Goal: Task Accomplishment & Management: Use online tool/utility

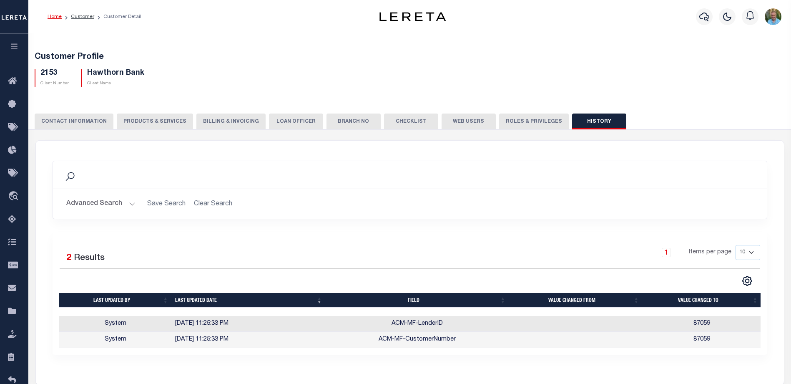
click at [10, 43] on icon "button" at bounding box center [15, 47] width 10 height 8
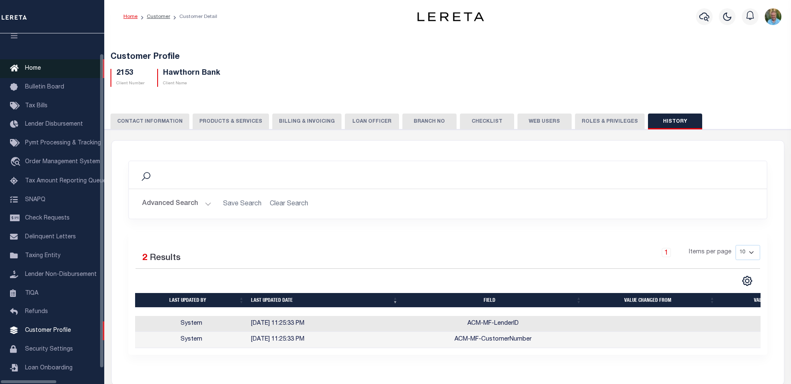
scroll to position [23, 0]
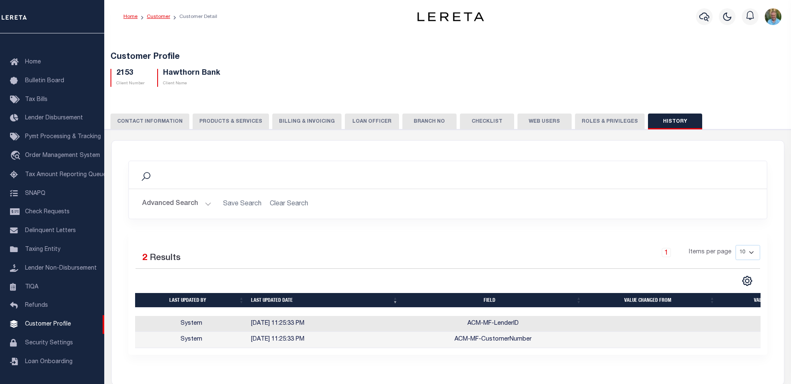
click at [157, 16] on link "Customer" at bounding box center [158, 16] width 23 height 5
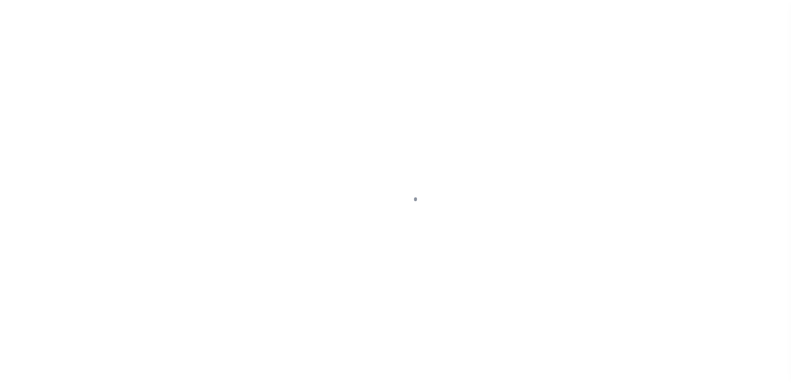
scroll to position [23, 0]
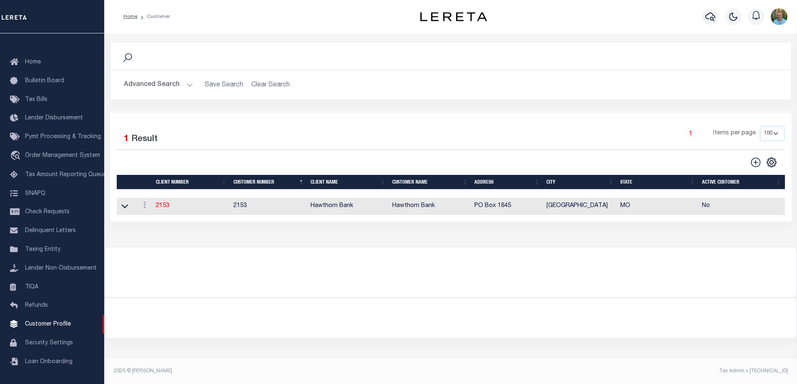
click at [146, 84] on button "Advanced Search" at bounding box center [158, 85] width 69 height 16
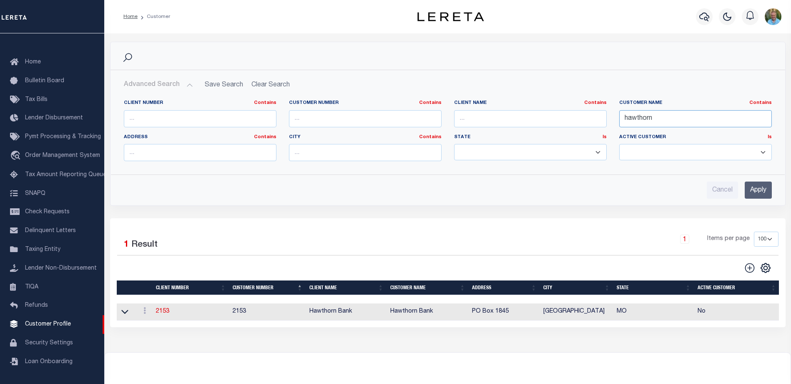
drag, startPoint x: 670, startPoint y: 117, endPoint x: 586, endPoint y: 125, distance: 84.2
click at [586, 125] on div "Client Number Contains Contains Is Customer Number Contains Contains Is Contains" at bounding box center [448, 134] width 661 height 68
click at [336, 116] on input "text" at bounding box center [365, 118] width 153 height 17
type input "2246"
click at [759, 191] on input "Apply" at bounding box center [758, 189] width 27 height 17
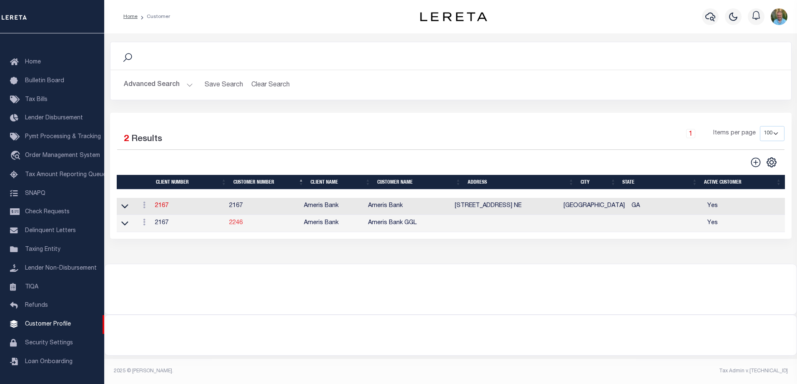
click at [238, 224] on link "2246" at bounding box center [235, 223] width 13 height 6
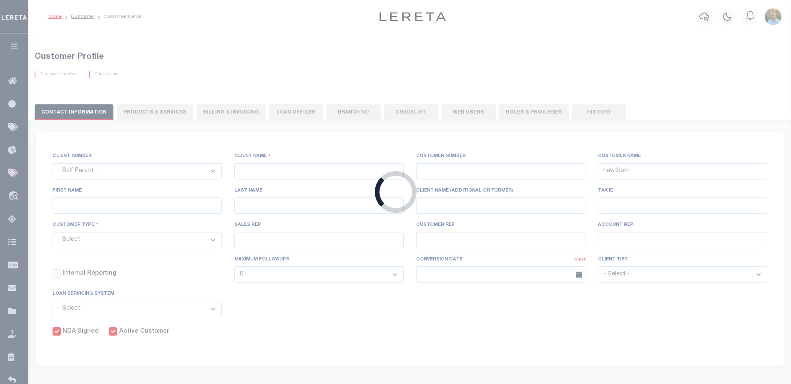
select select "2167"
type input "Ameris Bank"
type input "2246"
type input "Ameris Bank GGL"
type input "Kirk"
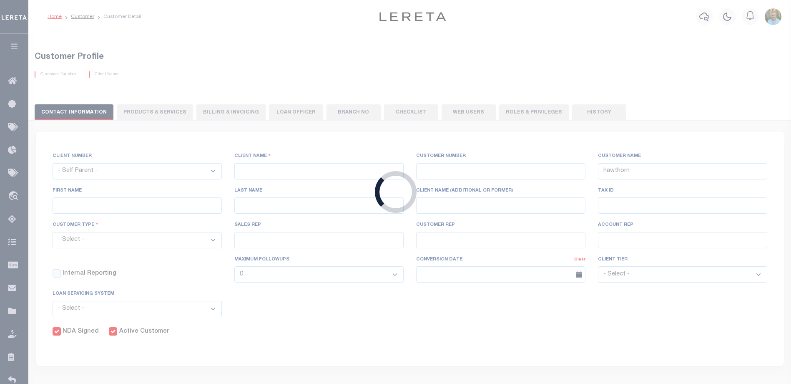
type input "Robinson"
select select "Commercial"
type input "Barbara Kendrick"
type input "Beth Wiebe"
checkbox input "true"
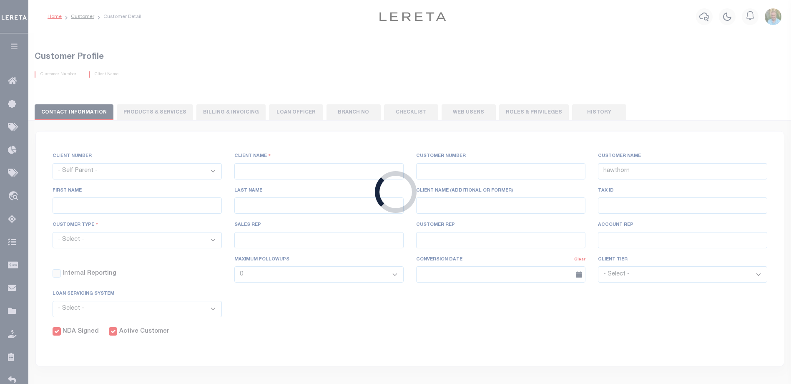
checkbox input "true"
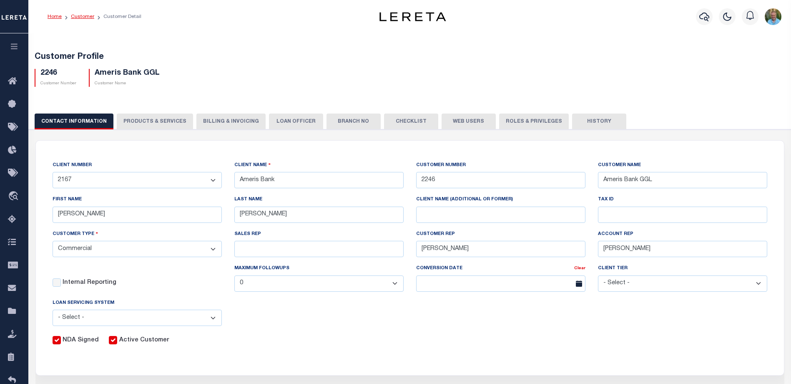
click at [81, 15] on link "Customer" at bounding box center [82, 16] width 23 height 5
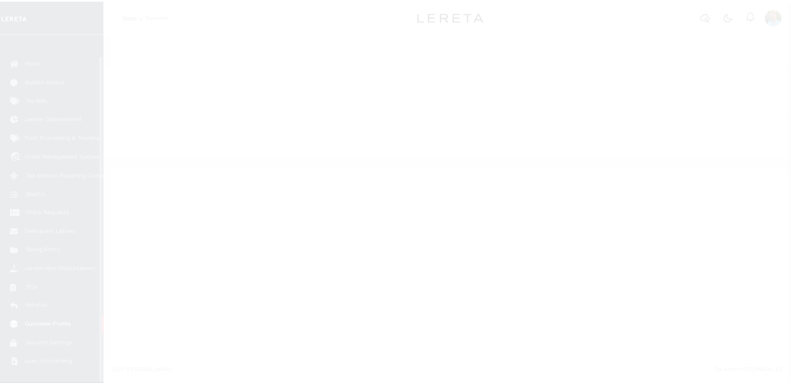
scroll to position [23, 0]
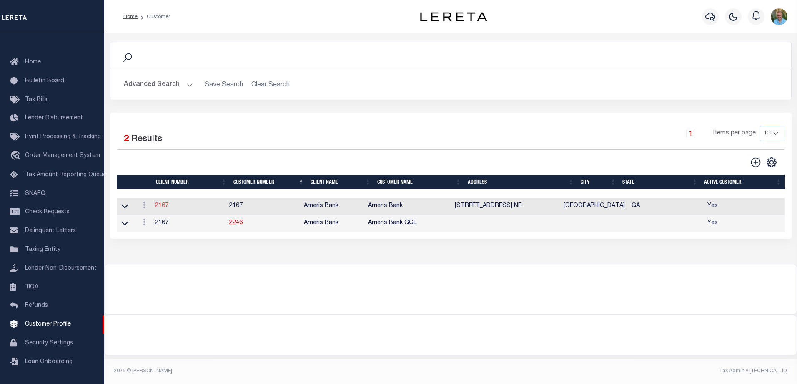
click at [162, 206] on link "2167" at bounding box center [161, 206] width 13 height 6
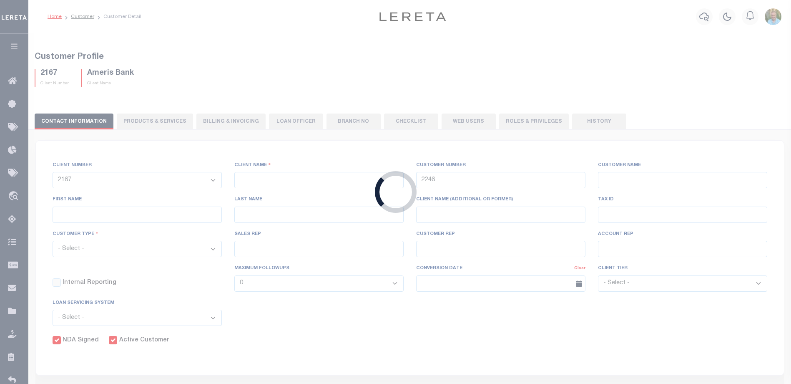
select select
type input "Ameris Bank"
type input "2167"
type input "Ameris Bank"
type input "[PERSON_NAME]"
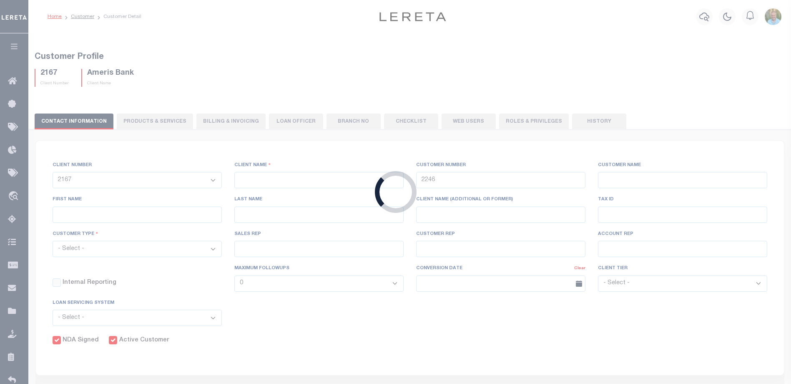
type input "Pace"
select select "Mixed Portfolio"
type input "Brian Principe"
type input "Barbara Kendrick"
type input "Beth Wiebe"
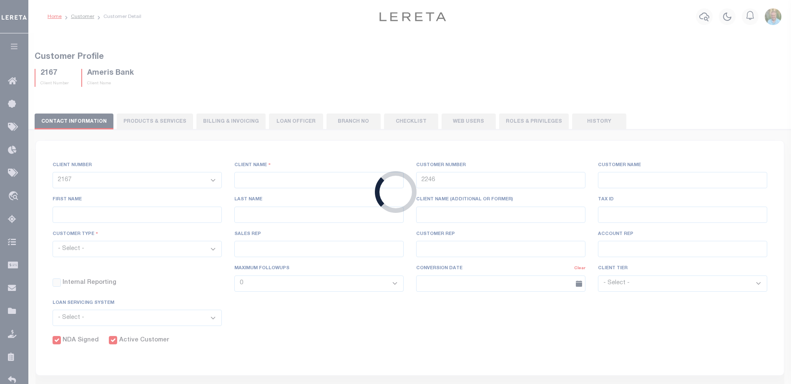
checkbox input "true"
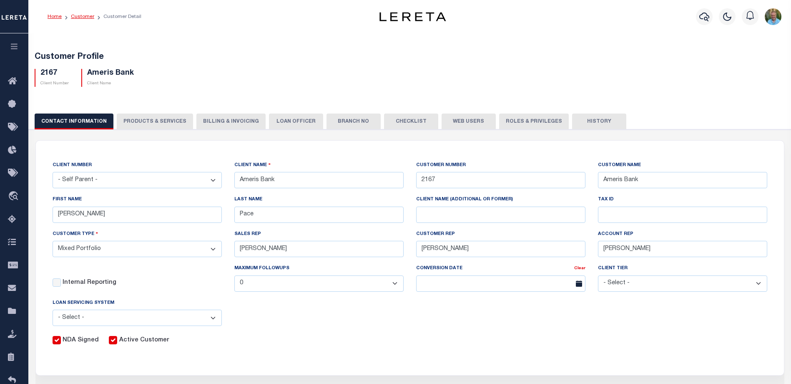
click at [81, 14] on link "Customer" at bounding box center [82, 16] width 23 height 5
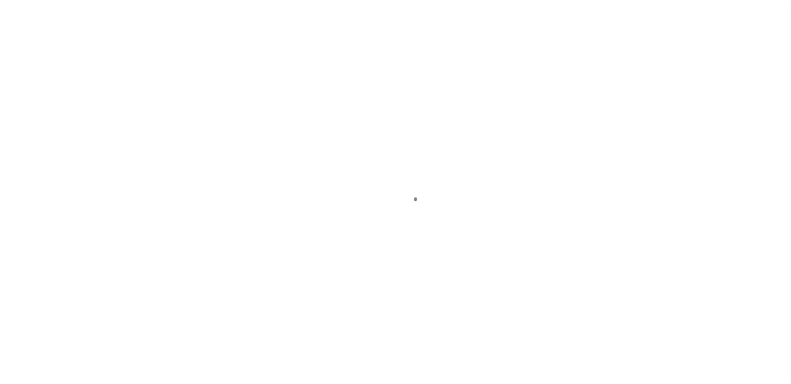
scroll to position [23, 0]
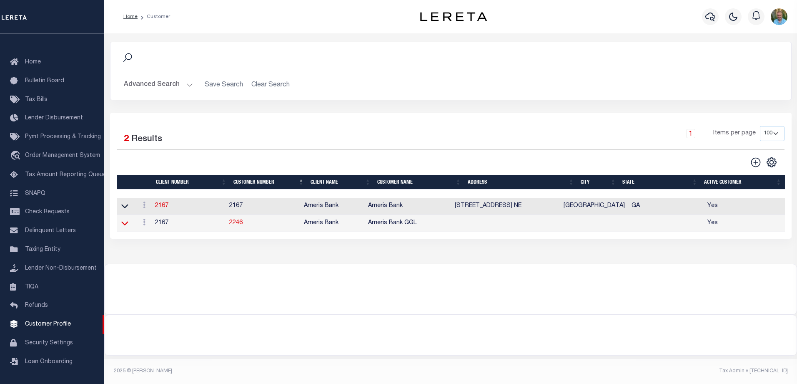
click at [126, 226] on icon at bounding box center [124, 223] width 7 height 4
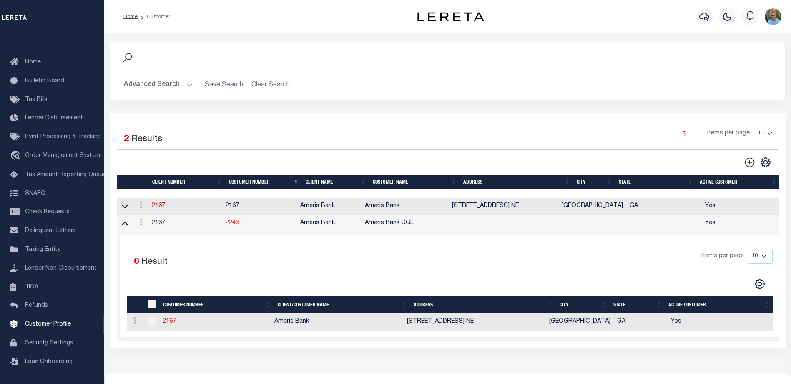
click at [238, 226] on link "2246" at bounding box center [232, 223] width 13 height 6
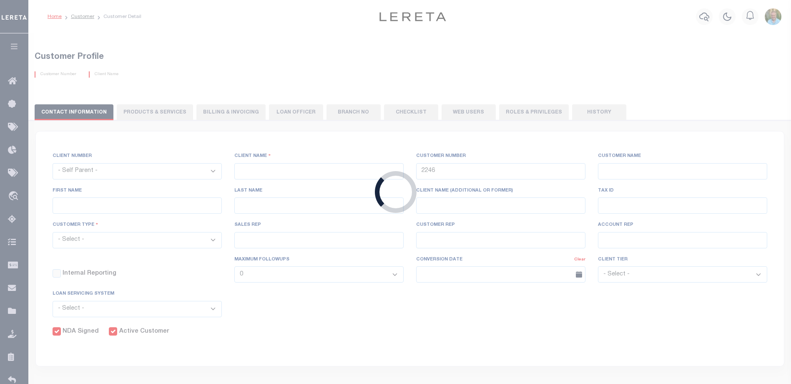
select select "2167"
type input "Ameris Bank"
type input "Ameris Bank GGL"
type input "Kirk"
type input "Robinson"
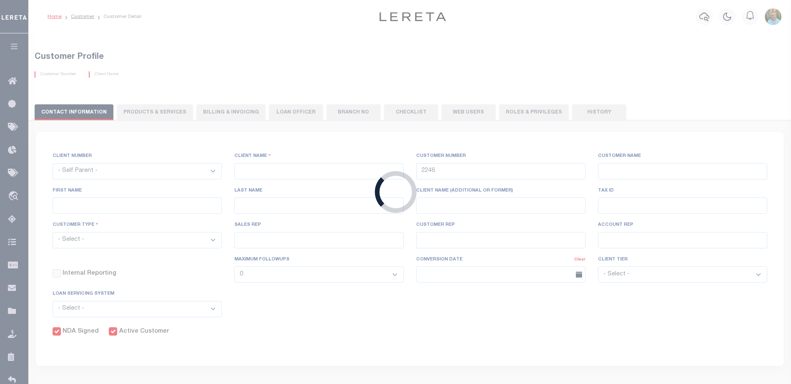
select select "Commercial"
type input "Barbara Kendrick"
type input "Beth Wiebe"
checkbox input "true"
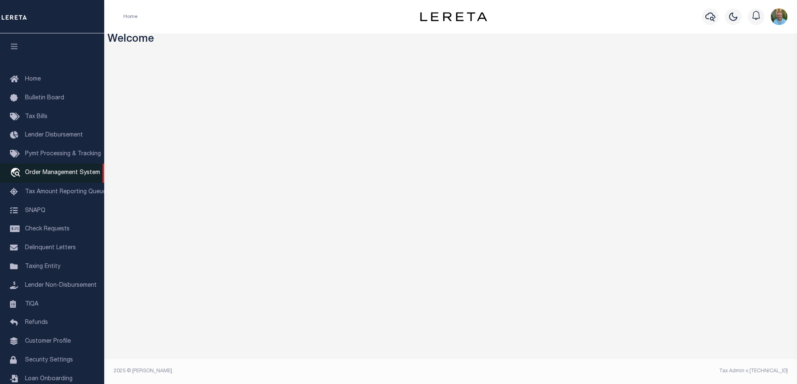
click at [46, 173] on span "Order Management System" at bounding box center [62, 173] width 75 height 6
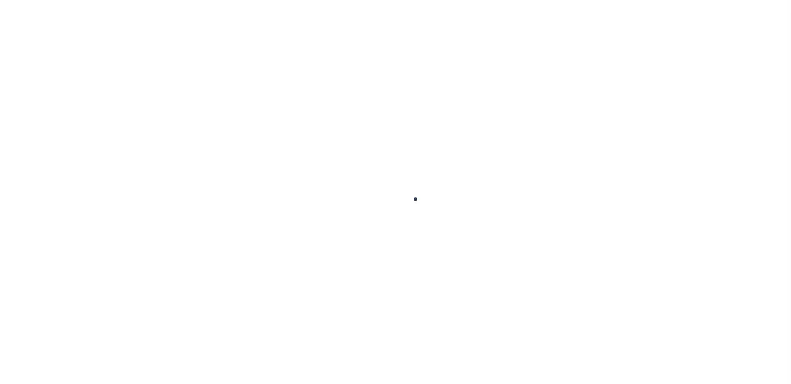
scroll to position [23, 0]
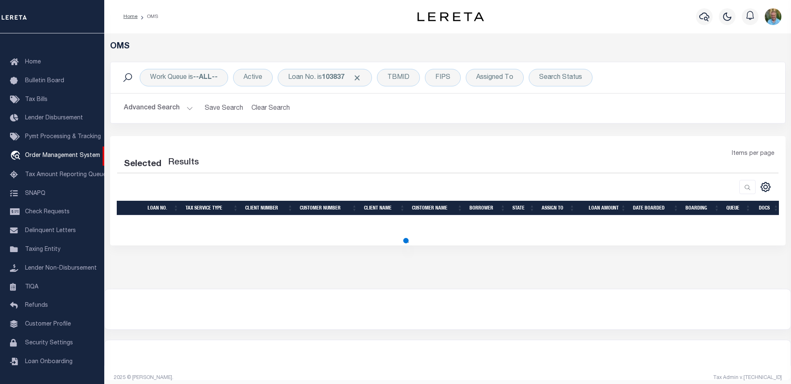
select select "200"
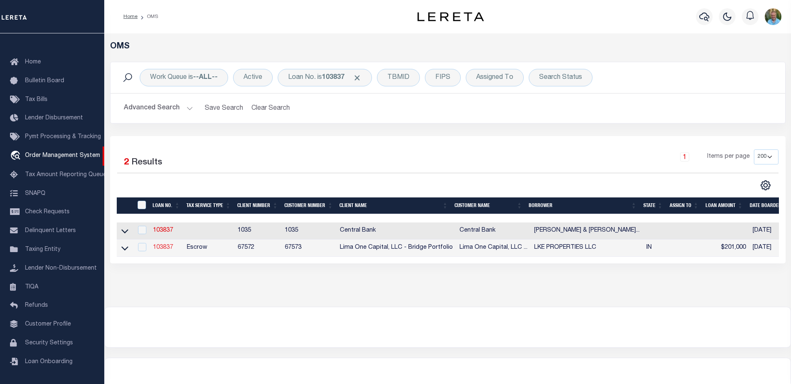
click at [165, 245] on link "103837" at bounding box center [163, 247] width 20 height 6
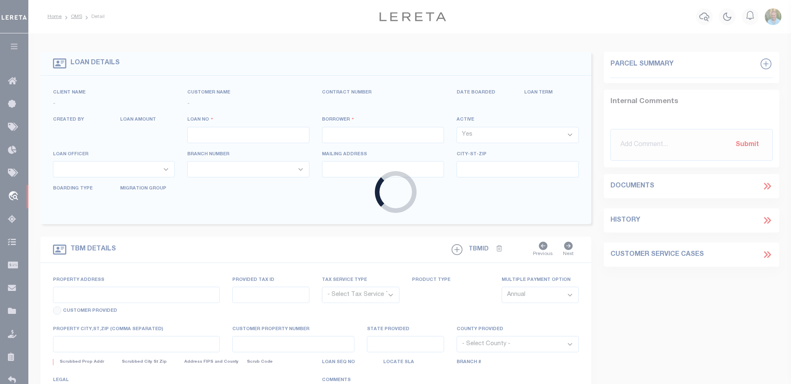
type input "103837"
type input "LKE PROPERTIES LLC"
select select
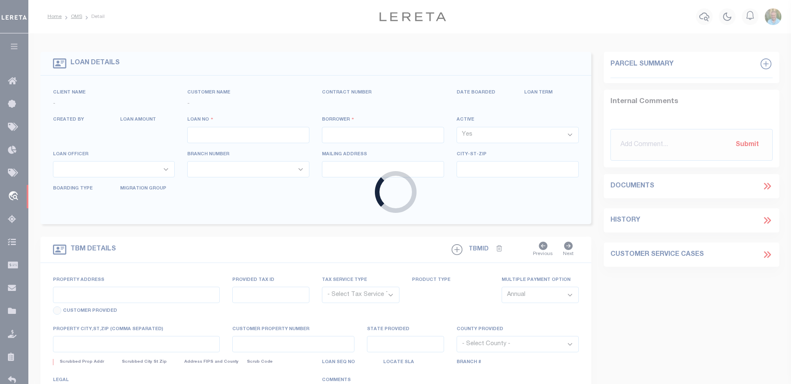
select select
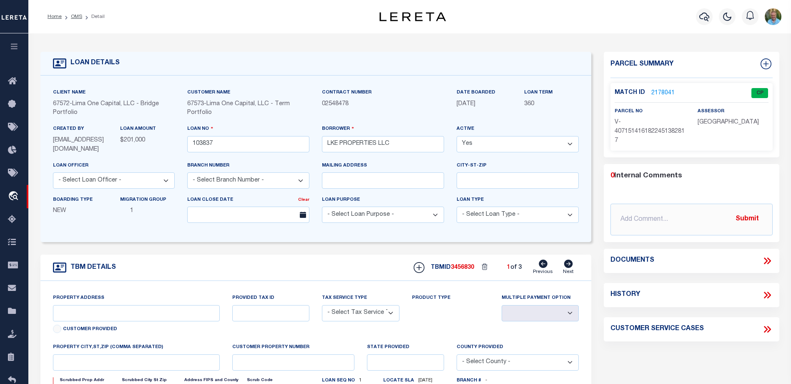
type input "[STREET_ADDRESS][US_STATE]"
radio input "true"
select select "Escrow"
select select
type input "[GEOGRAPHIC_DATA] IN 46201"
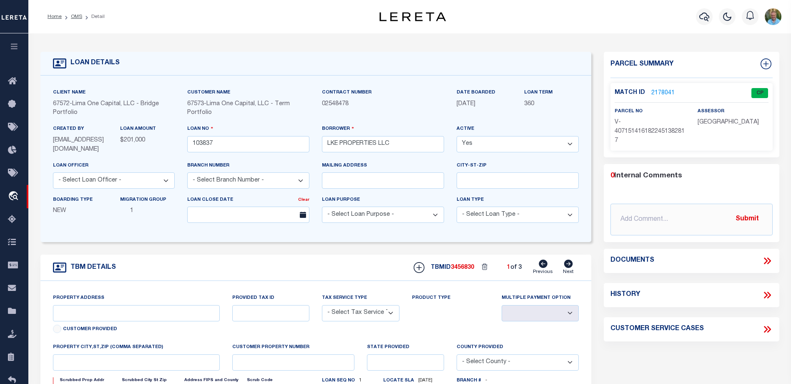
type input "103837-1"
type input "IN"
type textarea "COLLECTOR: ENTITY: PARCEL: 1052412"
type textarea "Compare"
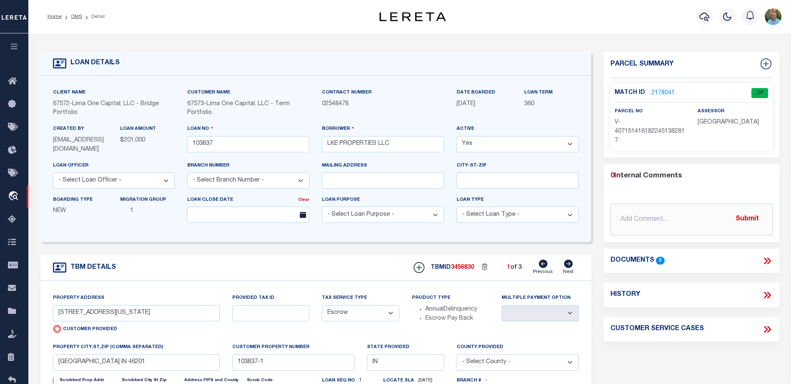
click at [343, 37] on div "LOAN DETAILS Client Name 67572" at bounding box center [409, 291] width 763 height 517
click at [412, 42] on div "LOAN DETAILS Client Name 67572 - Customer Name 67573 -" at bounding box center [410, 283] width 752 height 483
